Goal: Transaction & Acquisition: Download file/media

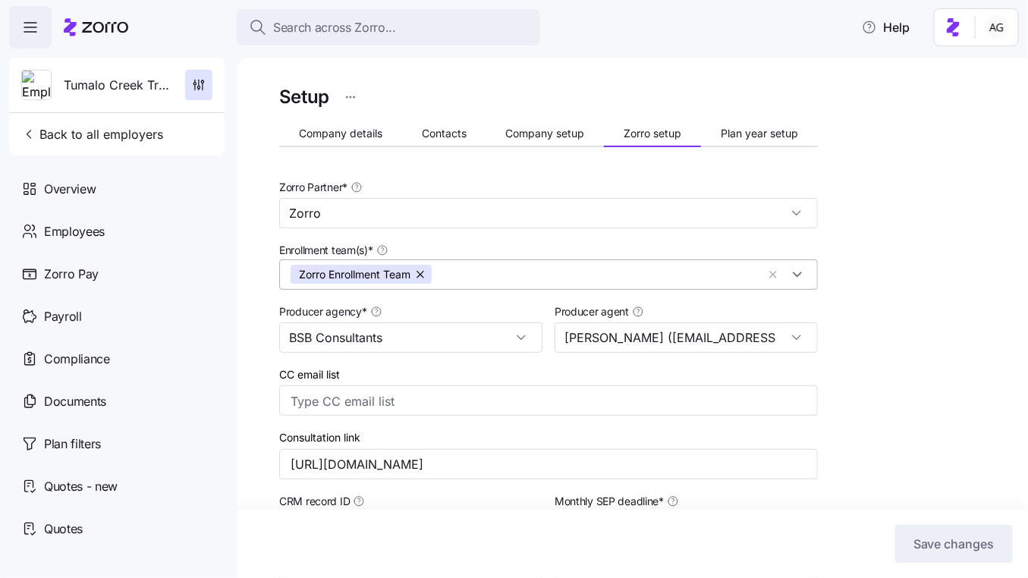
scroll to position [193, 0]
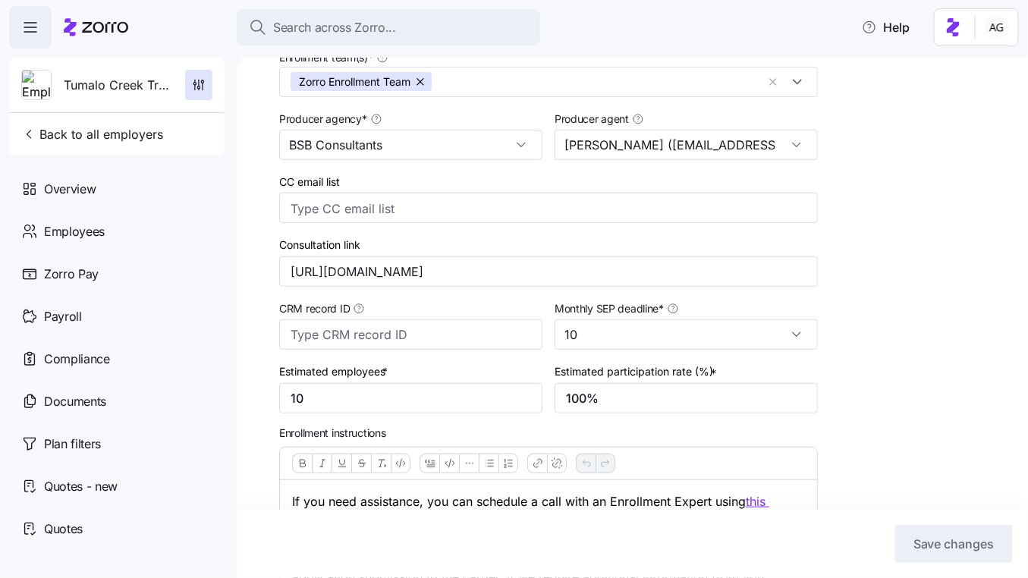
click at [124, 27] on icon at bounding box center [96, 27] width 65 height 18
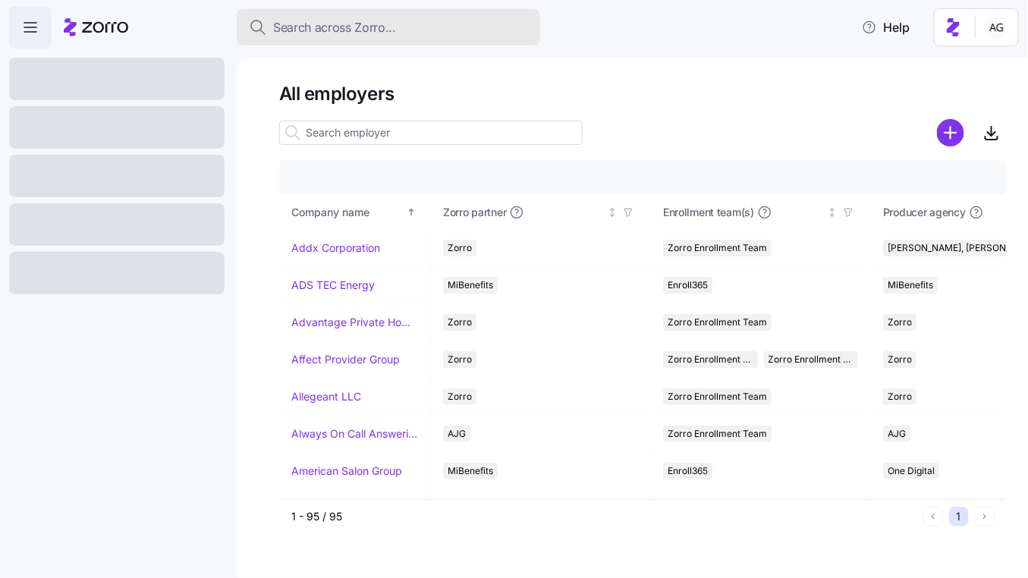
click at [326, 28] on span "Search across Zorro..." at bounding box center [334, 27] width 123 height 19
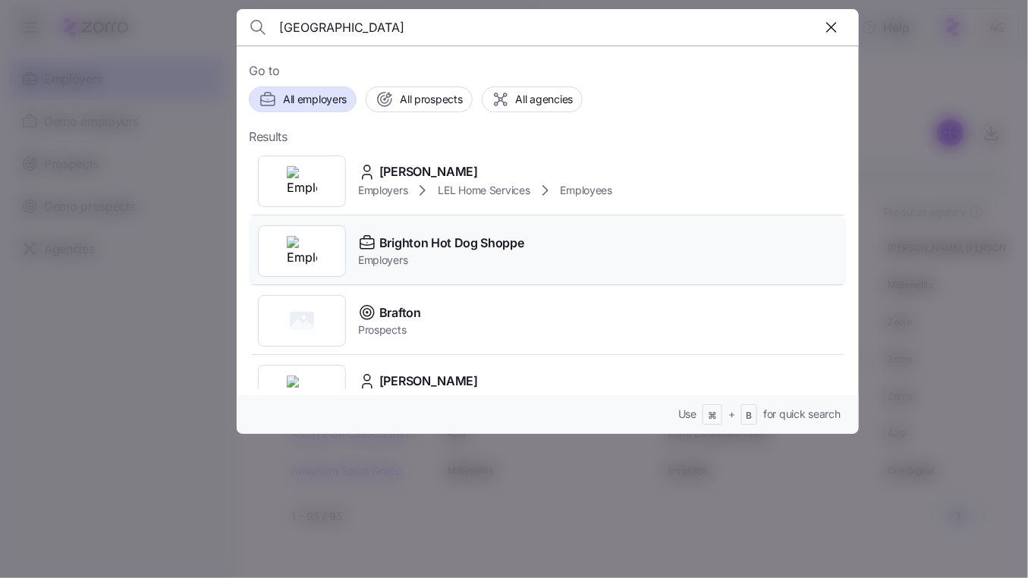
type input "brighton"
click at [436, 234] on span "Brighton Hot Dog Shoppe" at bounding box center [451, 243] width 145 height 19
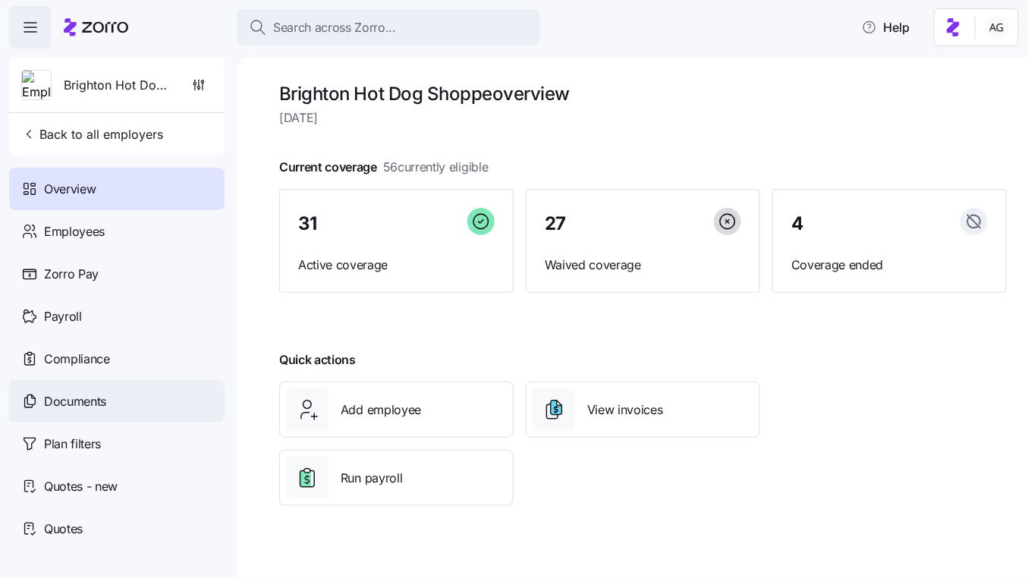
click at [57, 392] on span "Documents" at bounding box center [75, 401] width 62 height 19
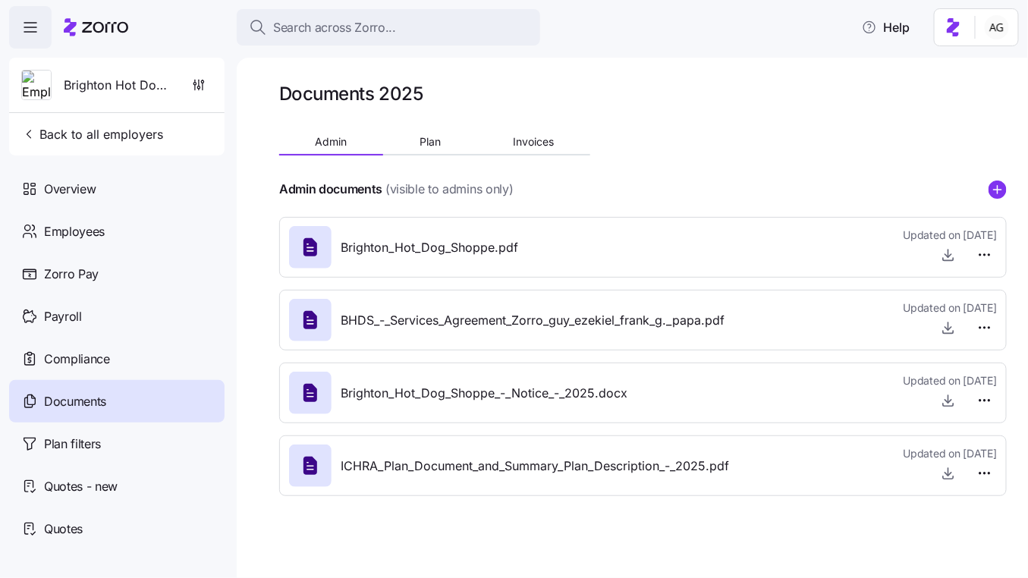
click at [506, 244] on span "Brighton_Hot_Dog_Shoppe.pdf" at bounding box center [430, 247] width 178 height 19
click at [321, 246] on icon at bounding box center [310, 247] width 24 height 24
click at [949, 253] on icon "button" at bounding box center [949, 254] width 0 height 8
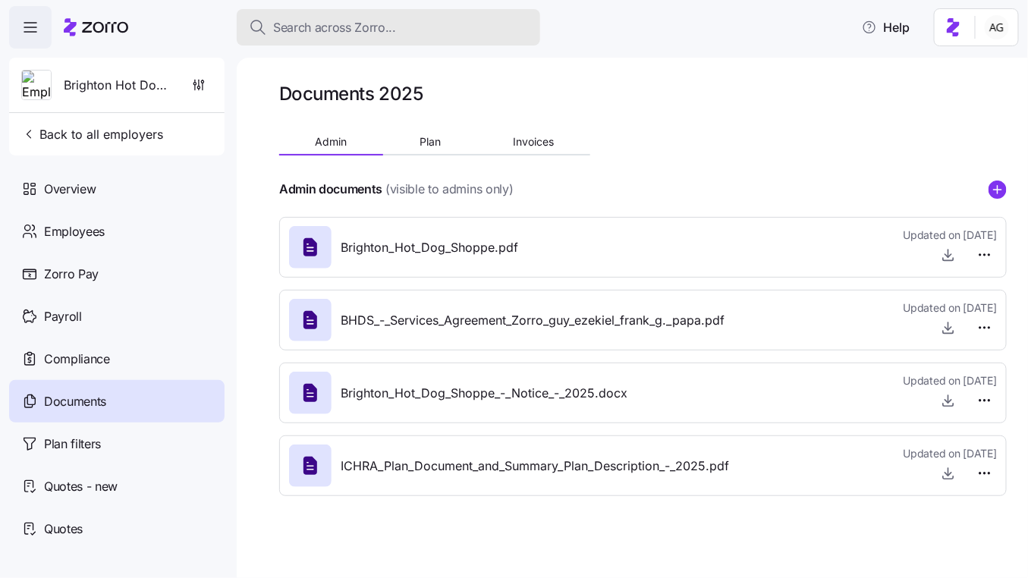
click at [426, 26] on div "Search across Zorro..." at bounding box center [388, 27] width 279 height 19
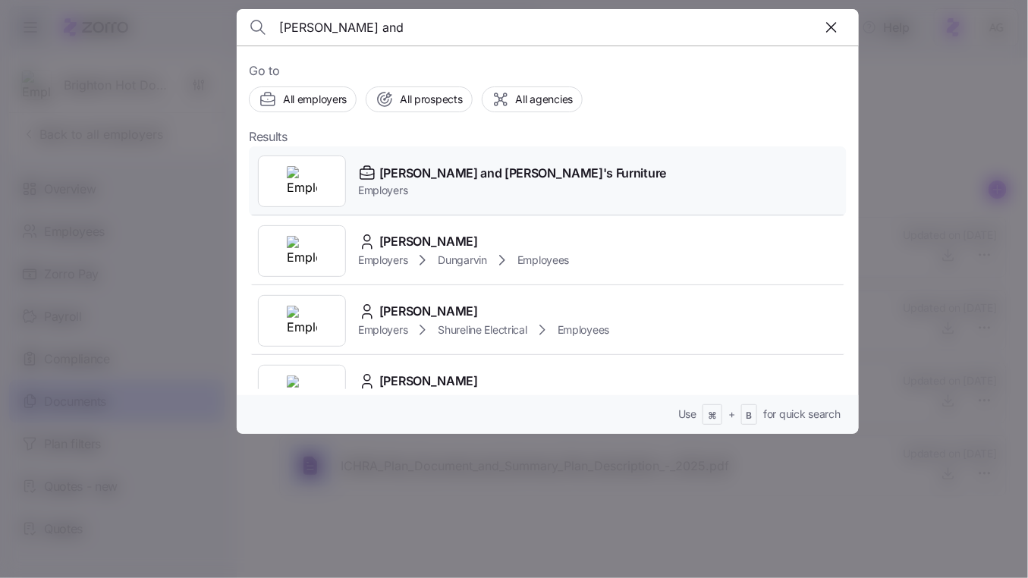
type input "bernie and"
click at [421, 167] on span "Bernie and Phyl's Furniture" at bounding box center [522, 173] width 287 height 19
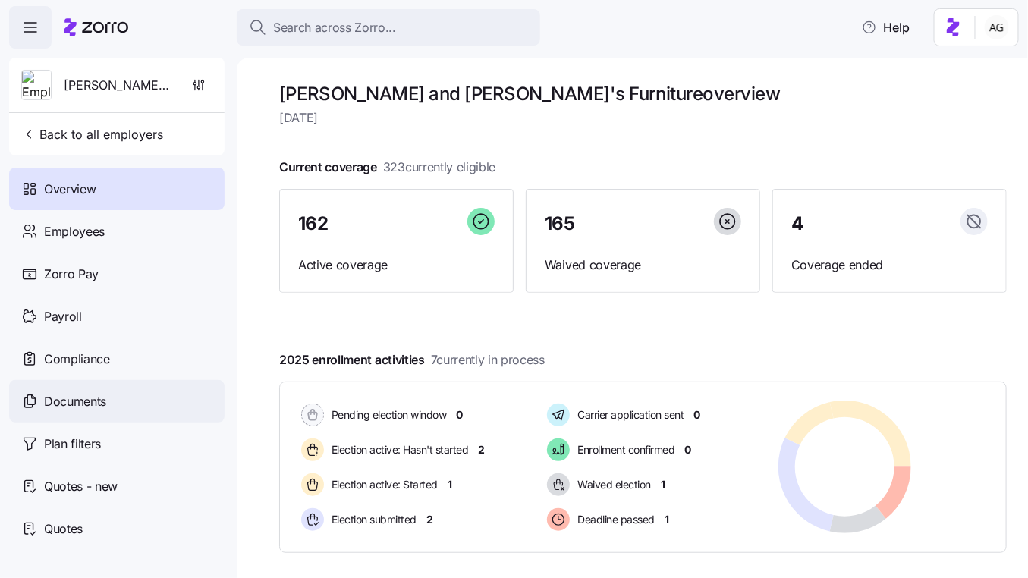
click at [84, 392] on span "Documents" at bounding box center [75, 401] width 62 height 19
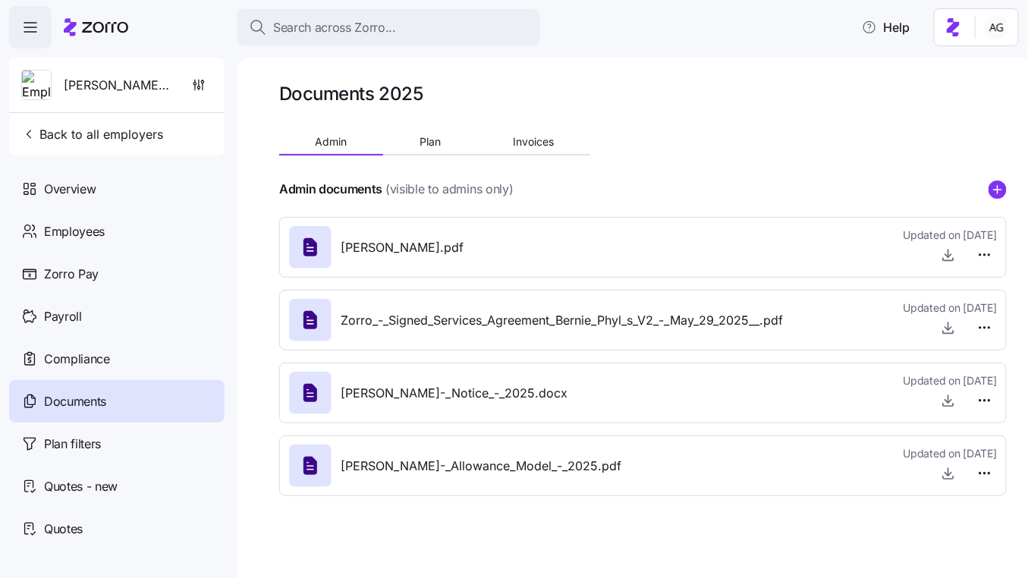
click at [452, 248] on span "Bernie_and_Phyl_s_Furniture_Proposal.pdf" at bounding box center [402, 247] width 123 height 19
click at [942, 254] on icon "button" at bounding box center [948, 254] width 15 height 15
click at [946, 257] on icon "button" at bounding box center [948, 254] width 15 height 15
